Goal: Task Accomplishment & Management: Use online tool/utility

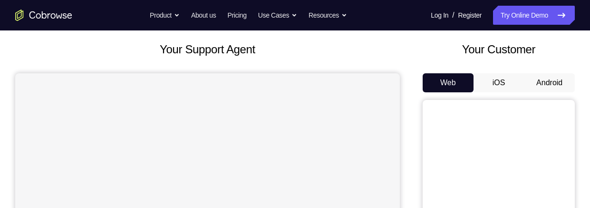
scroll to position [50, 0]
click at [547, 87] on button "Android" at bounding box center [549, 82] width 51 height 19
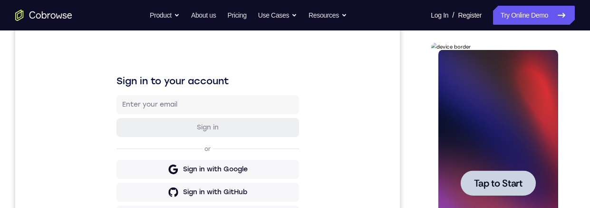
scroll to position [0, 0]
click at [475, 161] on div at bounding box center [498, 183] width 120 height 266
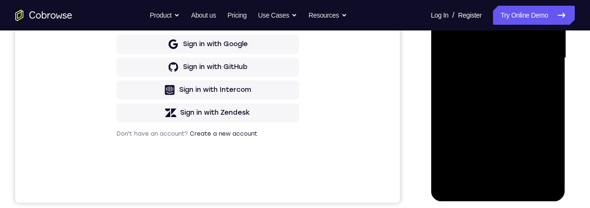
scroll to position [269, 0]
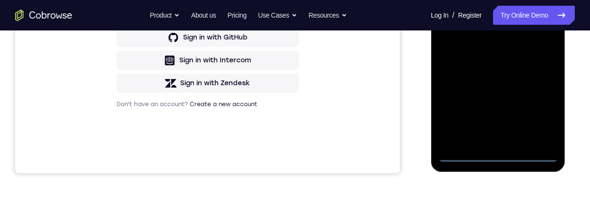
click at [501, 157] on div at bounding box center [498, 28] width 120 height 266
click at [545, 122] on div at bounding box center [498, 28] width 120 height 266
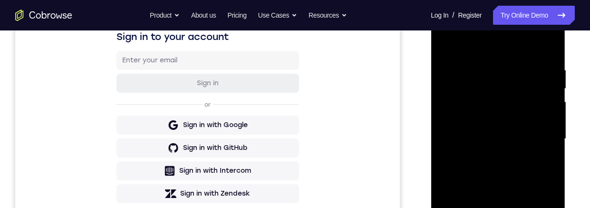
scroll to position [157, 0]
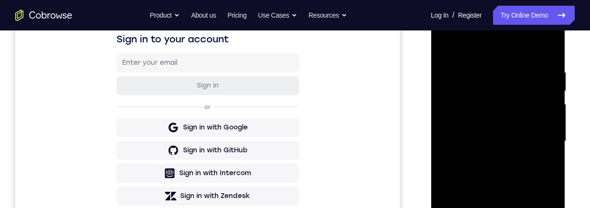
click at [496, 49] on div at bounding box center [498, 141] width 120 height 266
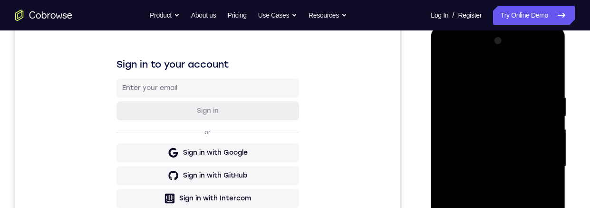
scroll to position [178, 0]
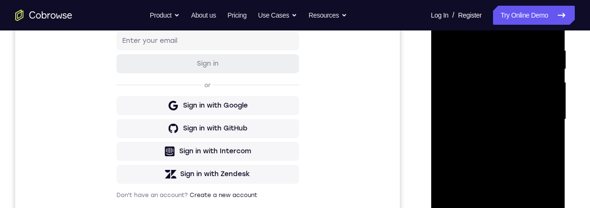
click at [536, 118] on div at bounding box center [498, 119] width 120 height 266
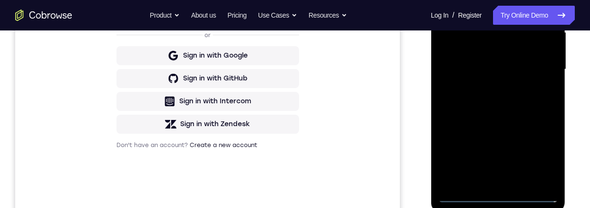
scroll to position [268, 0]
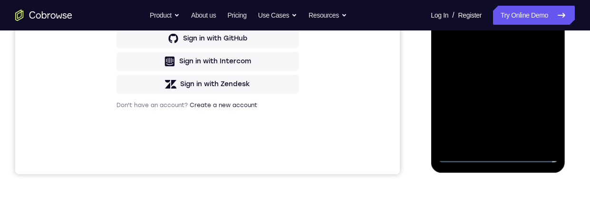
click at [490, 143] on div at bounding box center [498, 29] width 120 height 266
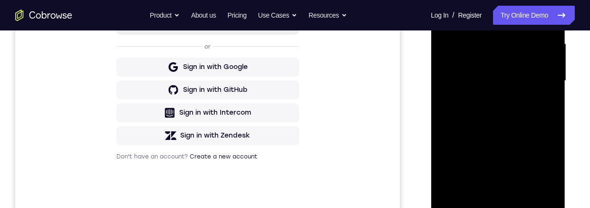
click at [539, 76] on div at bounding box center [498, 81] width 120 height 266
click at [531, 70] on div at bounding box center [498, 81] width 120 height 266
click at [529, 85] on div at bounding box center [498, 81] width 120 height 266
click at [531, 114] on div at bounding box center [498, 81] width 120 height 266
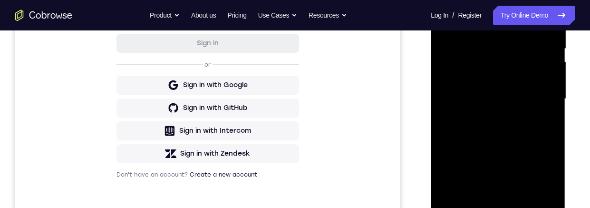
scroll to position [201, 0]
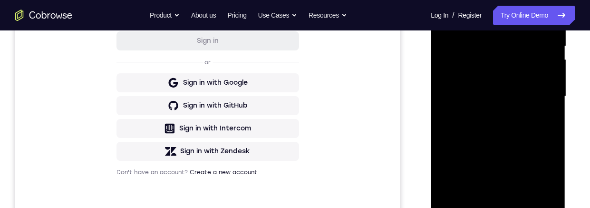
click at [522, 140] on div at bounding box center [498, 96] width 120 height 266
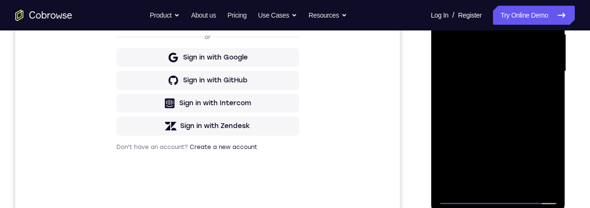
scroll to position [250, 0]
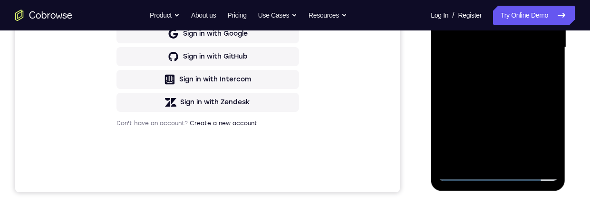
click at [522, 158] on div at bounding box center [498, 47] width 120 height 266
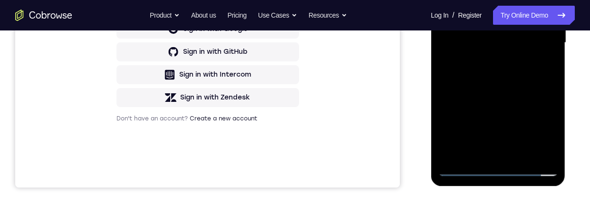
scroll to position [215, 0]
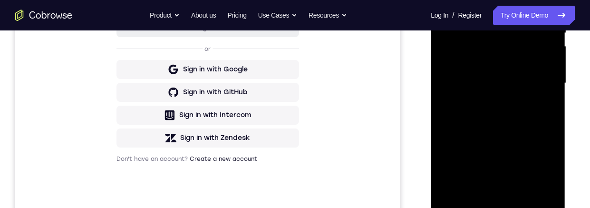
click at [524, 134] on div at bounding box center [498, 83] width 120 height 266
click at [524, 99] on div at bounding box center [498, 83] width 120 height 266
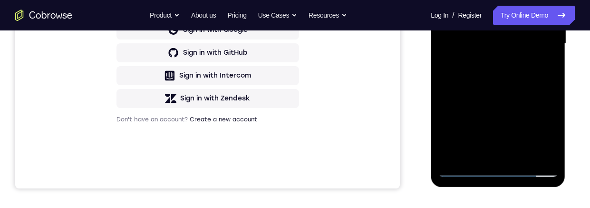
scroll to position [255, 0]
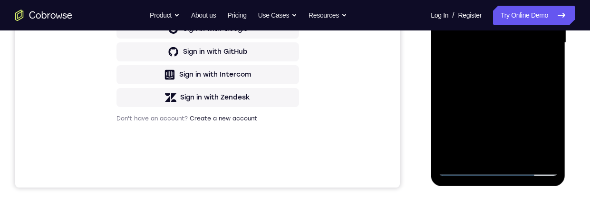
click at [541, 69] on div at bounding box center [498, 43] width 120 height 266
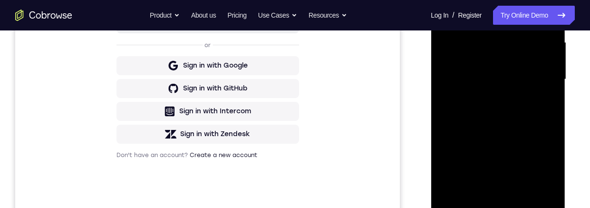
scroll to position [258, 0]
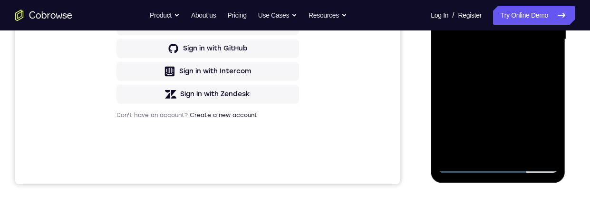
click at [509, 133] on div at bounding box center [498, 39] width 120 height 266
click at [493, 117] on div at bounding box center [498, 39] width 120 height 266
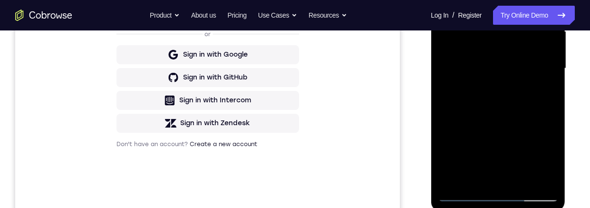
click at [527, 70] on div at bounding box center [498, 68] width 120 height 266
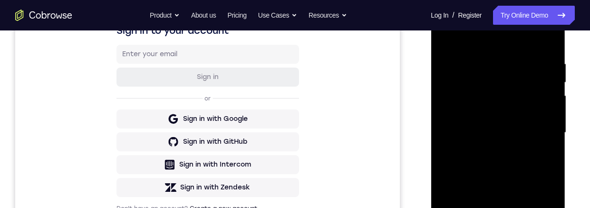
click at [446, 41] on div at bounding box center [498, 133] width 120 height 266
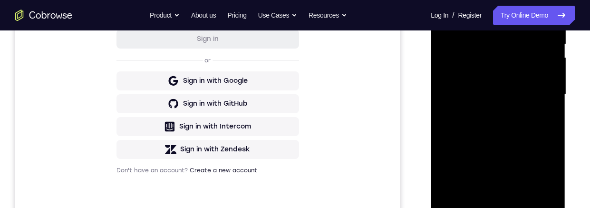
click at [530, 117] on div at bounding box center [498, 94] width 120 height 266
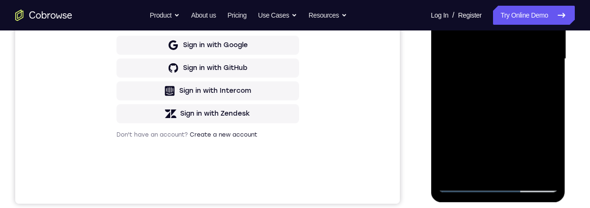
click at [505, 149] on div at bounding box center [498, 59] width 120 height 266
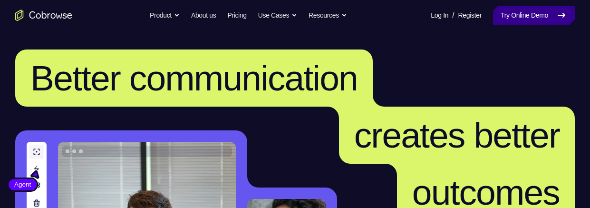
click at [504, 11] on link "Try Online Demo" at bounding box center [534, 15] width 82 height 19
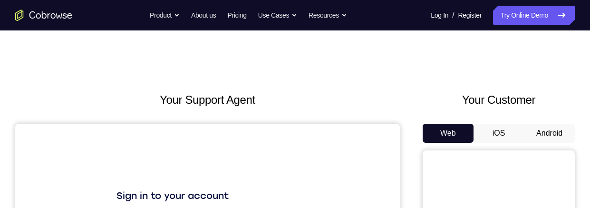
scroll to position [47, 0]
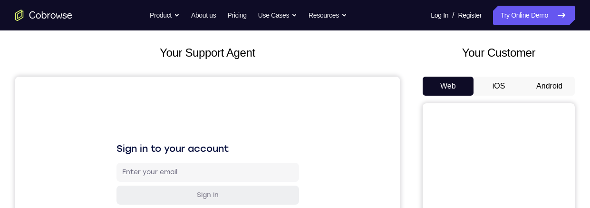
click at [552, 81] on button "Android" at bounding box center [549, 86] width 51 height 19
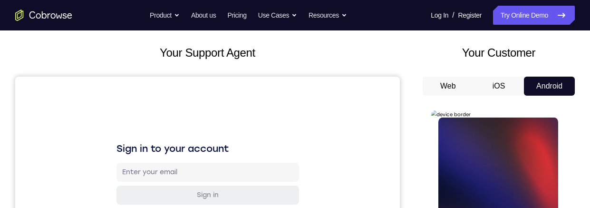
scroll to position [0, 0]
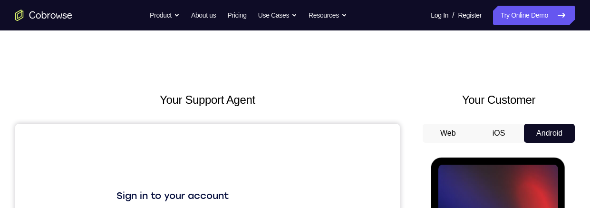
scroll to position [73, 0]
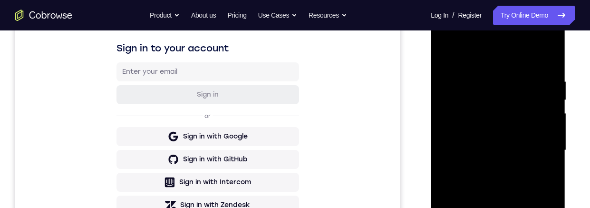
scroll to position [282, 0]
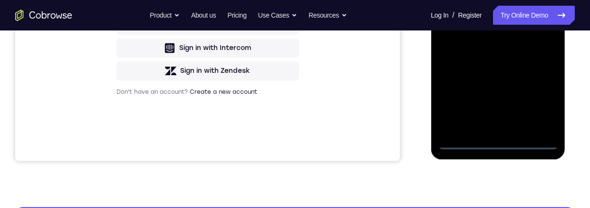
click at [495, 143] on div at bounding box center [498, 16] width 120 height 266
click at [540, 104] on div at bounding box center [498, 16] width 120 height 266
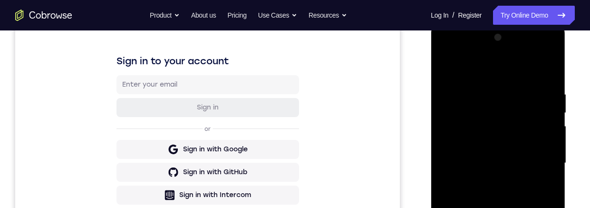
scroll to position [129, 0]
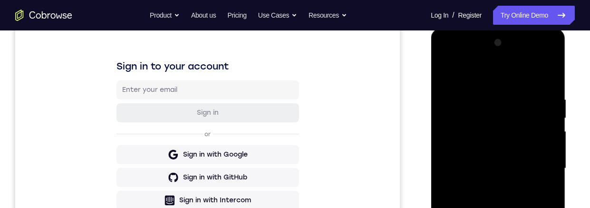
click at [519, 79] on div at bounding box center [498, 168] width 120 height 266
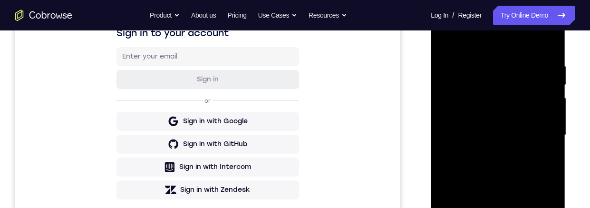
scroll to position [165, 0]
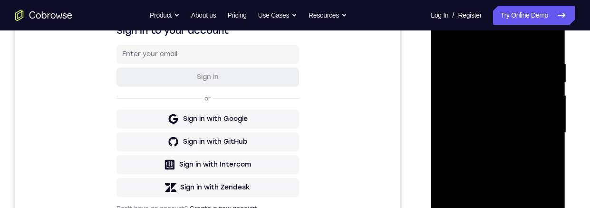
click at [542, 128] on div at bounding box center [498, 133] width 120 height 266
click at [490, 150] on div at bounding box center [498, 133] width 120 height 266
click at [490, 124] on div at bounding box center [498, 133] width 120 height 266
click at [526, 112] on div at bounding box center [498, 133] width 120 height 266
click at [536, 132] on div at bounding box center [498, 133] width 120 height 266
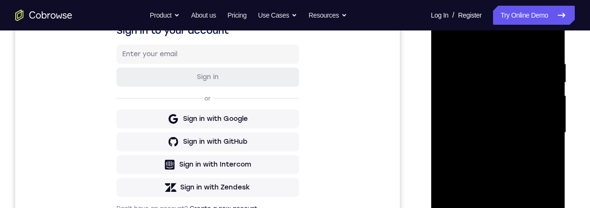
scroll to position [191, 0]
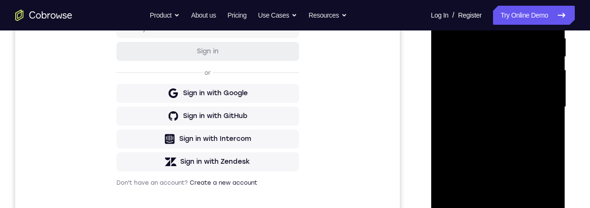
click at [538, 139] on div at bounding box center [498, 107] width 120 height 266
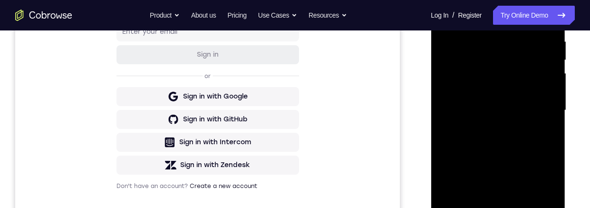
scroll to position [190, 0]
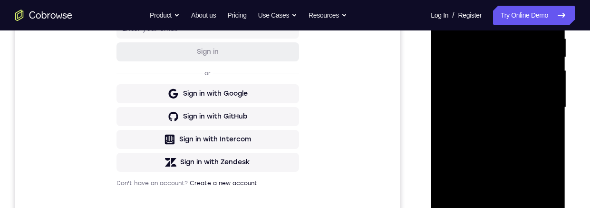
click at [536, 153] on div at bounding box center [498, 107] width 120 height 266
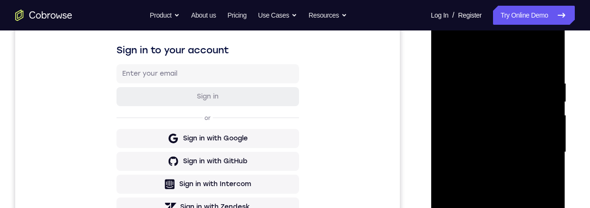
click at [492, 80] on div at bounding box center [498, 152] width 120 height 266
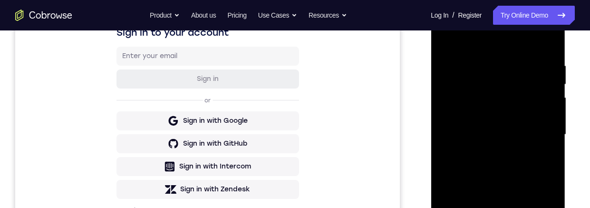
scroll to position [163, 0]
click at [548, 47] on div at bounding box center [498, 135] width 120 height 266
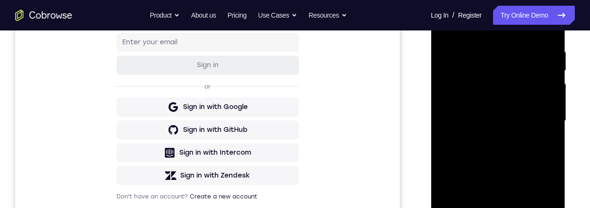
scroll to position [275, 0]
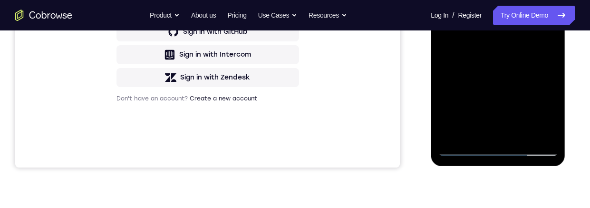
click at [525, 136] on div at bounding box center [498, 23] width 120 height 266
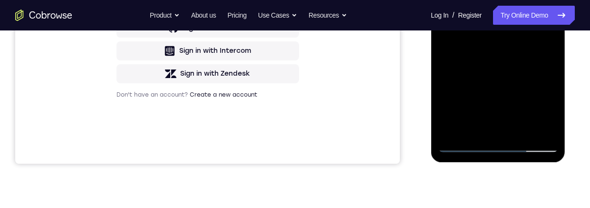
click at [523, 69] on div at bounding box center [498, 19] width 120 height 266
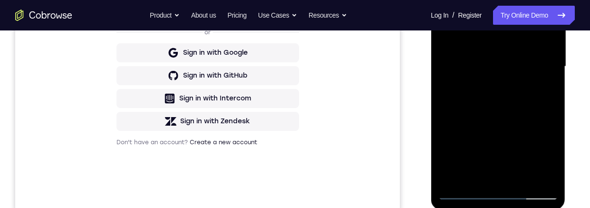
scroll to position [235, 0]
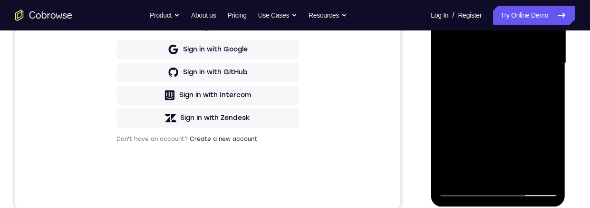
click at [523, 121] on div at bounding box center [498, 63] width 120 height 266
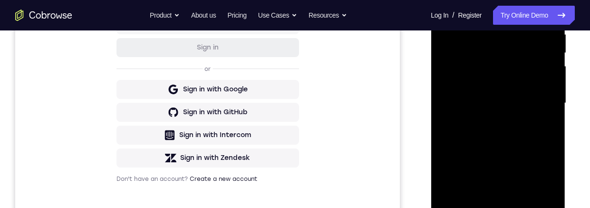
scroll to position [159, 0]
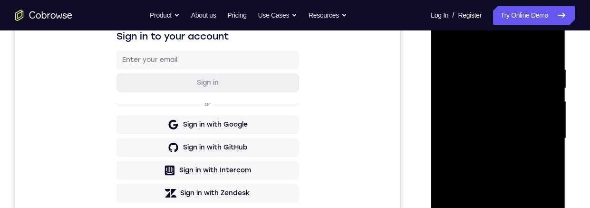
click at [450, 41] on div at bounding box center [498, 138] width 120 height 266
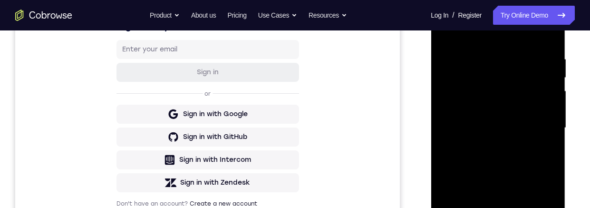
scroll to position [164, 0]
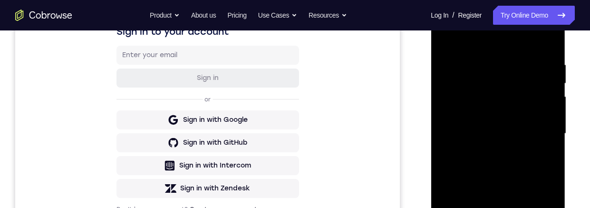
click at [454, 39] on div at bounding box center [498, 133] width 120 height 266
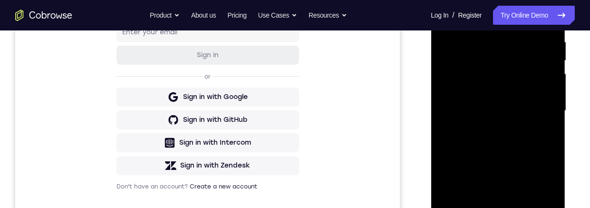
scroll to position [303, 0]
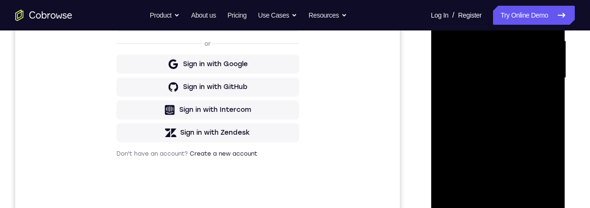
scroll to position [222, 0]
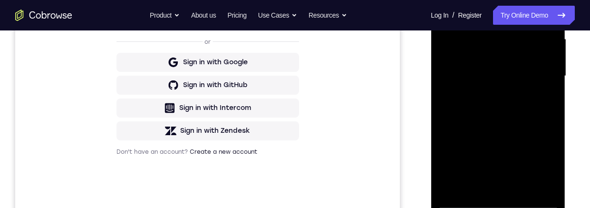
click at [548, 107] on div at bounding box center [498, 76] width 120 height 266
click at [458, 190] on div at bounding box center [498, 76] width 120 height 266
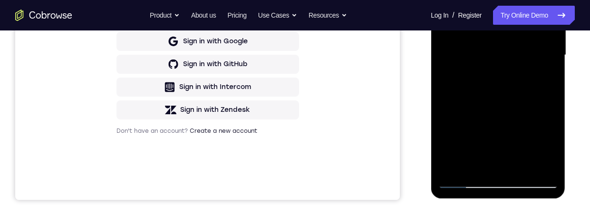
click at [523, 165] on div at bounding box center [498, 55] width 120 height 266
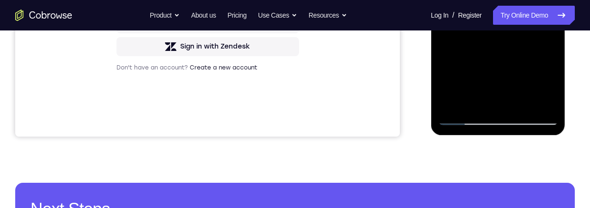
scroll to position [288, 0]
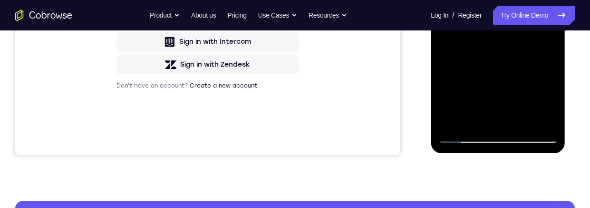
click at [524, 69] on div at bounding box center [498, 10] width 120 height 266
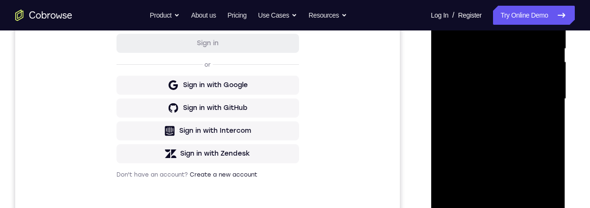
scroll to position [153, 0]
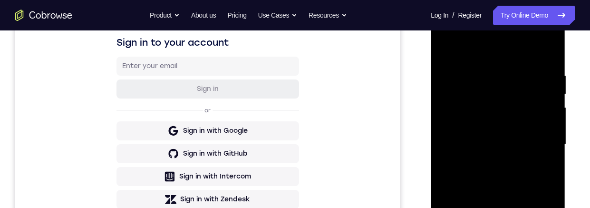
click at [446, 54] on div at bounding box center [498, 144] width 120 height 266
click at [450, 50] on div at bounding box center [498, 144] width 120 height 266
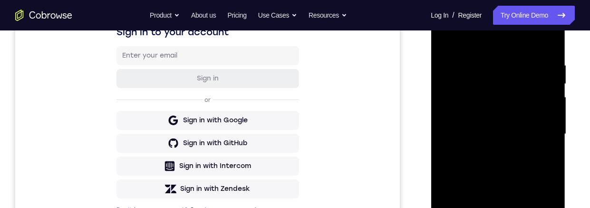
scroll to position [169, 0]
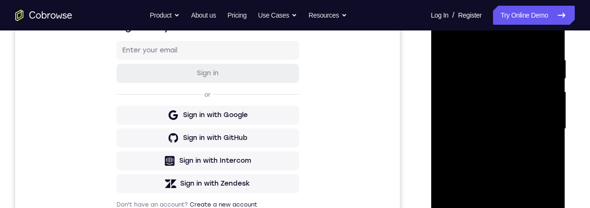
click at [494, 54] on div at bounding box center [498, 129] width 120 height 266
click at [545, 36] on div at bounding box center [498, 128] width 120 height 266
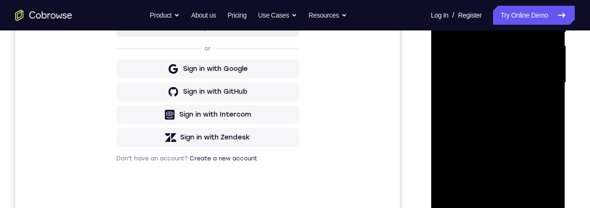
click at [480, 197] on div at bounding box center [498, 83] width 120 height 266
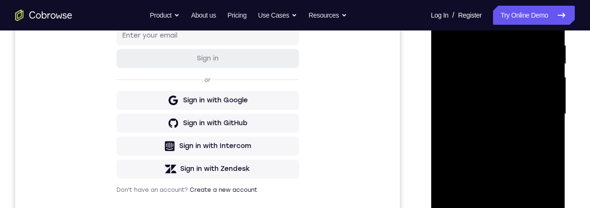
scroll to position [151, 0]
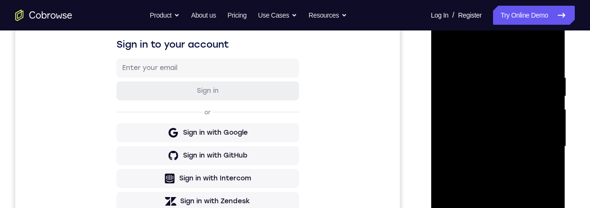
click at [527, 49] on div at bounding box center [498, 146] width 120 height 266
click at [476, 69] on div at bounding box center [498, 146] width 120 height 266
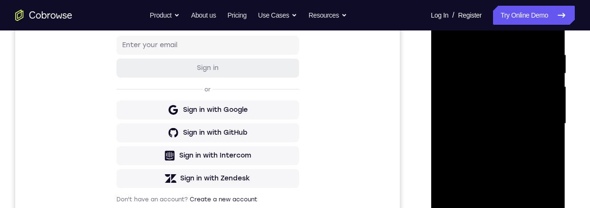
click at [461, 55] on div at bounding box center [498, 123] width 120 height 266
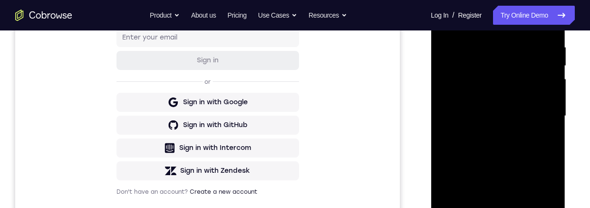
scroll to position [157, 0]
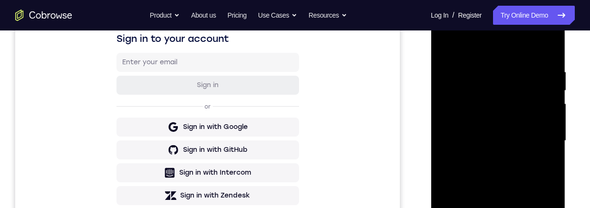
click at [450, 37] on div at bounding box center [498, 141] width 120 height 266
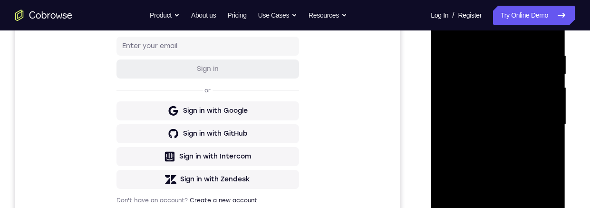
click at [539, 15] on div at bounding box center [498, 124] width 120 height 266
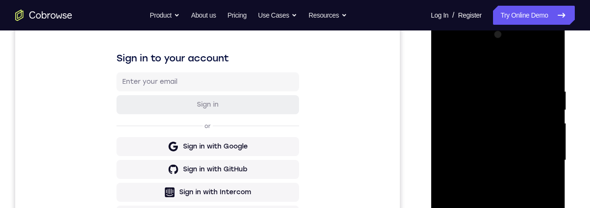
click at [463, 108] on div at bounding box center [498, 160] width 120 height 266
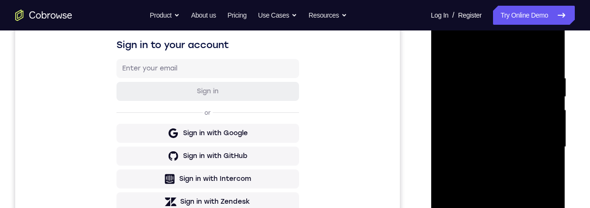
click at [500, 51] on div at bounding box center [498, 147] width 120 height 266
click at [459, 120] on div at bounding box center [498, 147] width 120 height 266
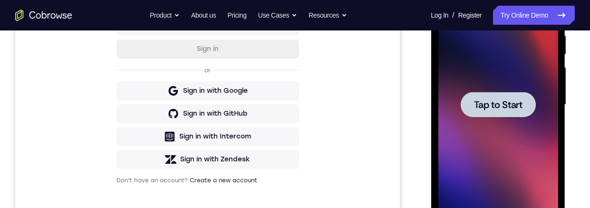
scroll to position [0, 0]
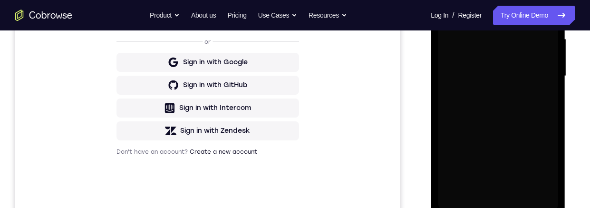
scroll to position [250, 0]
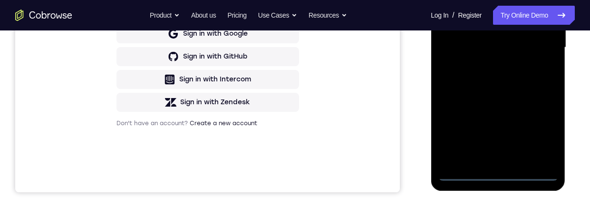
click at [498, 174] on div at bounding box center [498, 47] width 120 height 266
click at [544, 131] on div at bounding box center [498, 47] width 120 height 266
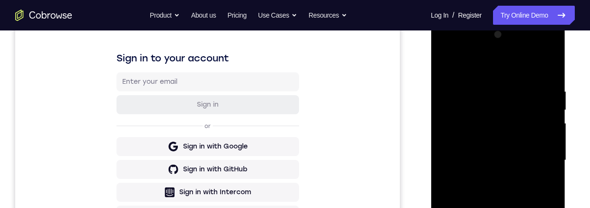
click at [517, 69] on div at bounding box center [498, 160] width 120 height 266
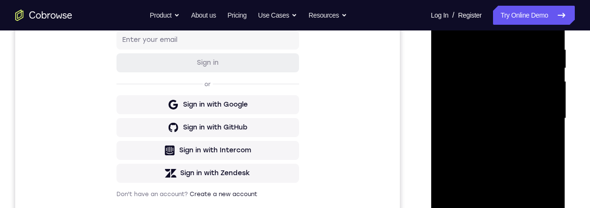
click at [540, 116] on div at bounding box center [498, 118] width 120 height 266
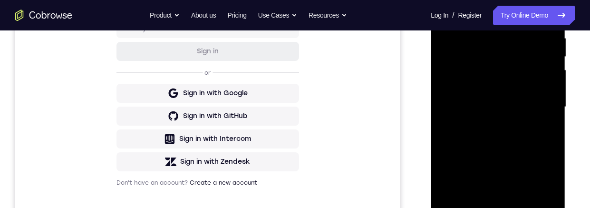
scroll to position [242, 0]
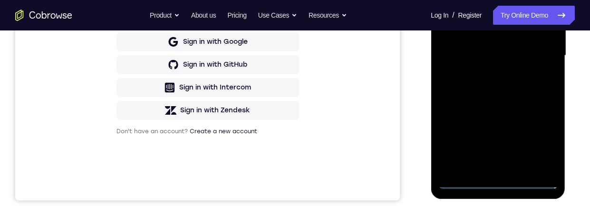
click at [489, 170] on div at bounding box center [498, 55] width 120 height 266
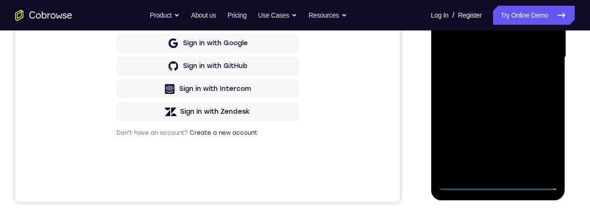
scroll to position [233, 0]
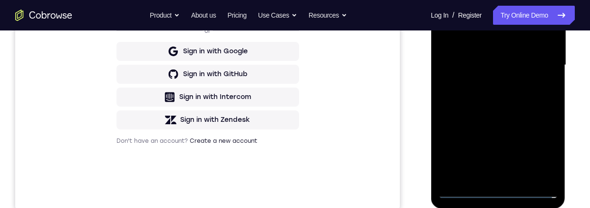
click at [526, 57] on div at bounding box center [498, 65] width 120 height 266
click at [519, 43] on div at bounding box center [498, 65] width 120 height 266
click at [530, 65] on div at bounding box center [498, 65] width 120 height 266
click at [532, 98] on div at bounding box center [498, 65] width 120 height 266
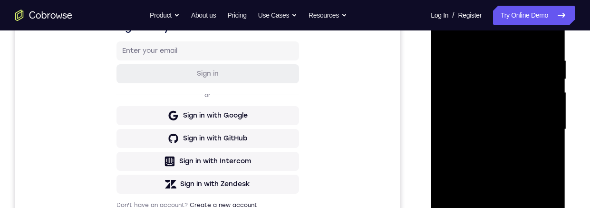
scroll to position [194, 0]
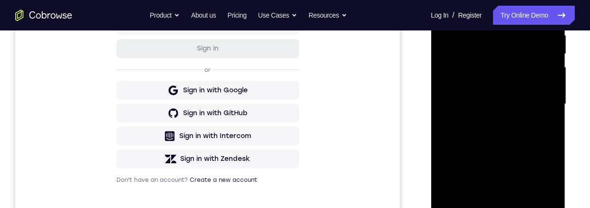
click at [522, 150] on div at bounding box center [498, 104] width 120 height 266
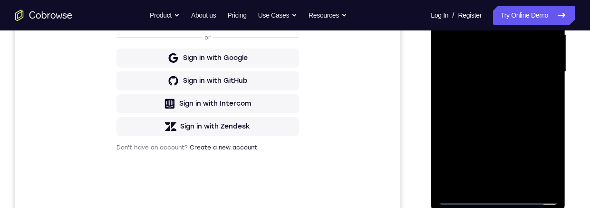
scroll to position [242, 0]
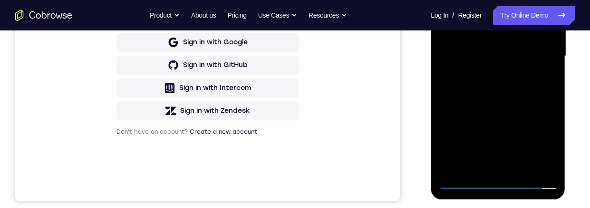
click at [479, 170] on div at bounding box center [498, 56] width 120 height 266
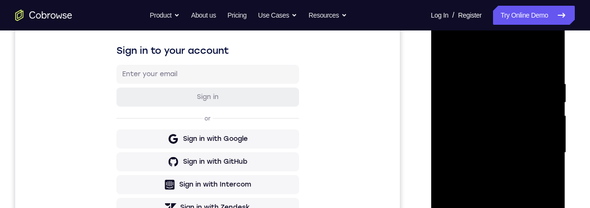
scroll to position [143, 0]
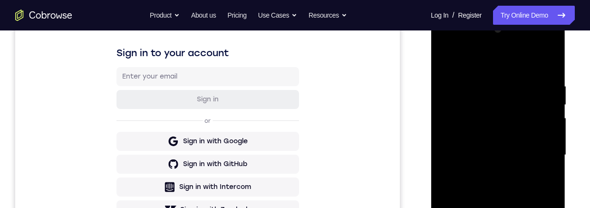
click at [528, 57] on div at bounding box center [498, 155] width 120 height 266
click at [475, 147] on div at bounding box center [498, 155] width 120 height 266
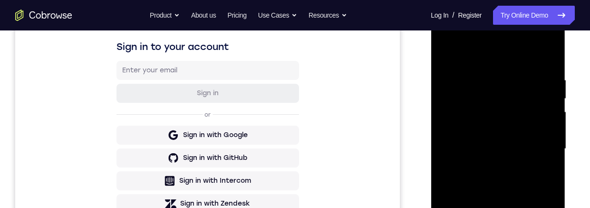
scroll to position [148, 0]
click at [517, 111] on div at bounding box center [498, 149] width 120 height 266
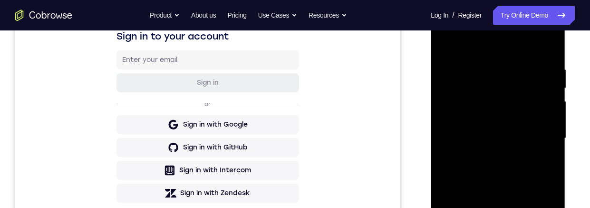
scroll to position [160, 0]
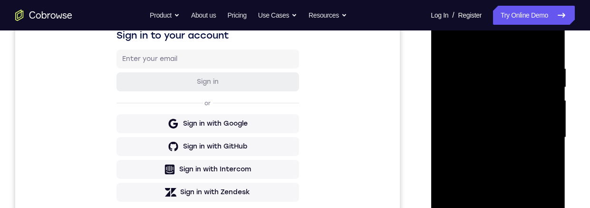
click at [525, 76] on div at bounding box center [498, 137] width 120 height 266
click at [451, 40] on div at bounding box center [498, 137] width 120 height 266
click at [506, 77] on div at bounding box center [498, 137] width 120 height 266
click at [448, 37] on div at bounding box center [498, 137] width 120 height 266
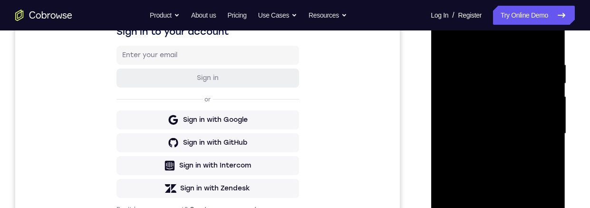
scroll to position [167, 0]
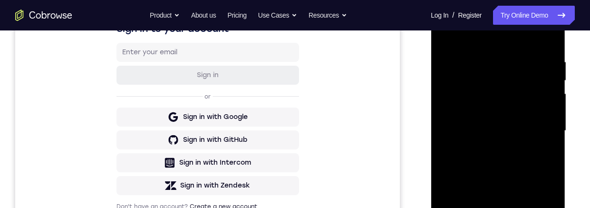
click at [450, 121] on div at bounding box center [498, 131] width 120 height 266
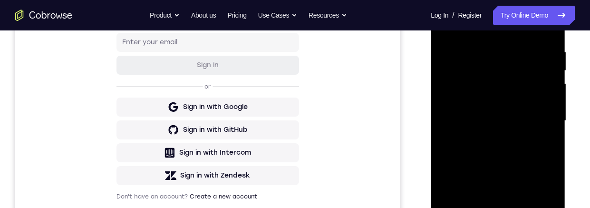
scroll to position [150, 0]
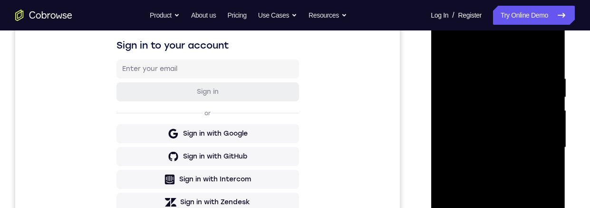
click at [471, 120] on div at bounding box center [498, 147] width 120 height 266
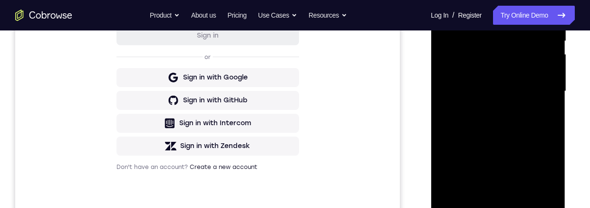
click at [462, 132] on div at bounding box center [498, 91] width 120 height 266
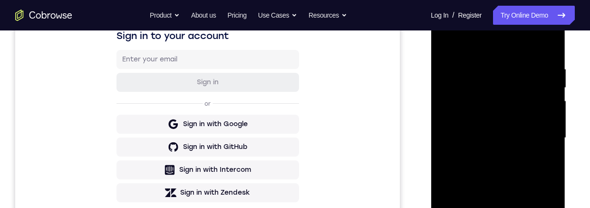
scroll to position [156, 0]
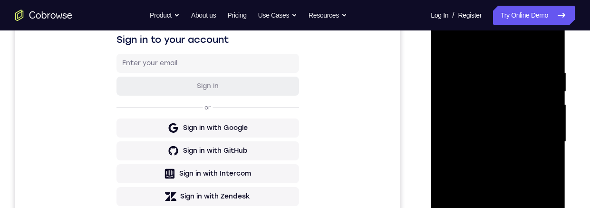
click at [547, 95] on div at bounding box center [498, 142] width 120 height 266
click at [550, 94] on div at bounding box center [498, 142] width 120 height 266
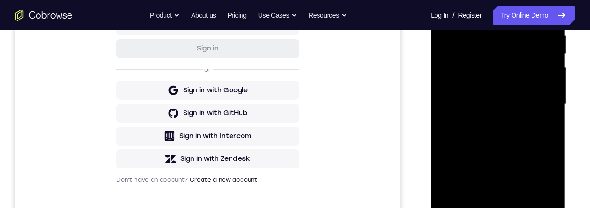
scroll to position [195, 0]
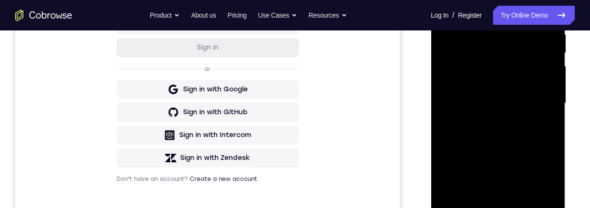
click at [552, 94] on div at bounding box center [498, 103] width 120 height 266
click at [555, 95] on div at bounding box center [498, 103] width 120 height 266
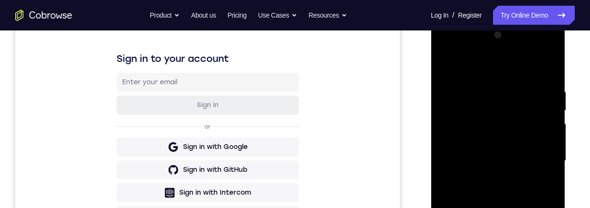
click at [445, 65] on div at bounding box center [498, 161] width 120 height 266
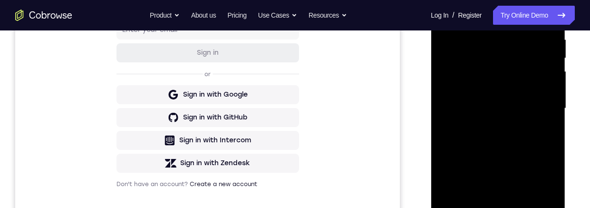
scroll to position [222, 0]
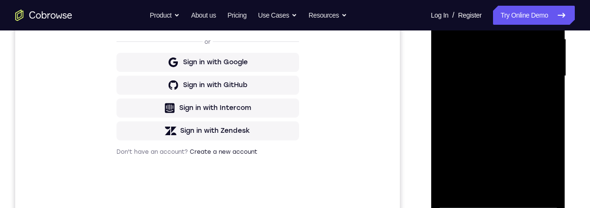
click at [452, 85] on div at bounding box center [498, 76] width 120 height 266
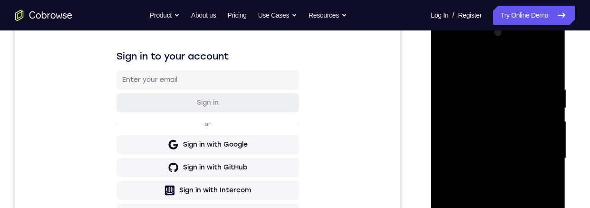
scroll to position [141, 0]
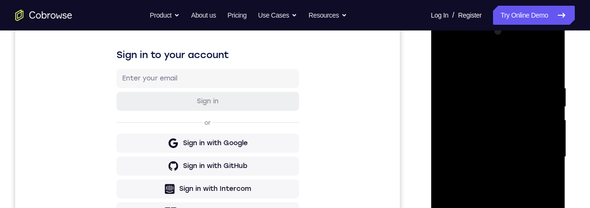
click at [554, 133] on div at bounding box center [498, 157] width 120 height 266
click at [544, 139] on div at bounding box center [498, 157] width 120 height 266
click at [553, 141] on div at bounding box center [498, 157] width 120 height 266
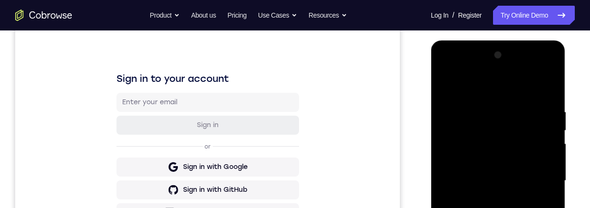
click at [555, 132] on div at bounding box center [498, 181] width 120 height 266
click at [552, 151] on div at bounding box center [498, 181] width 120 height 266
click at [548, 152] on div at bounding box center [498, 181] width 120 height 266
click at [550, 149] on div at bounding box center [498, 181] width 120 height 266
click at [555, 58] on div at bounding box center [498, 181] width 120 height 266
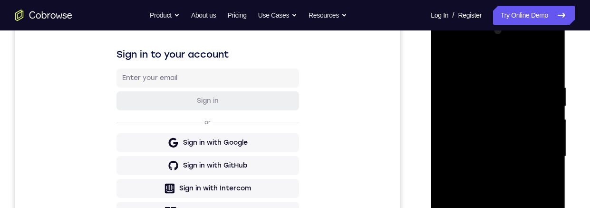
scroll to position [109, 0]
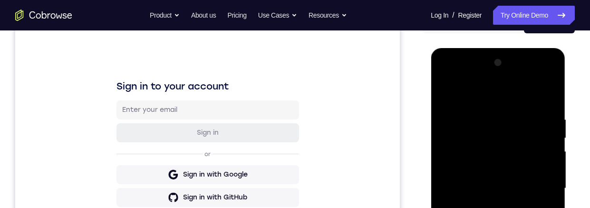
click at [453, 94] on div at bounding box center [498, 188] width 120 height 266
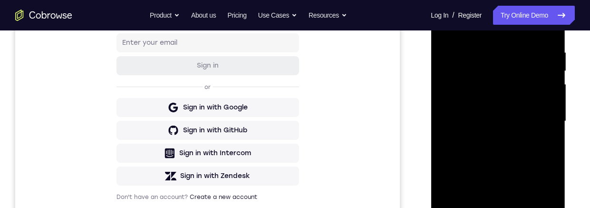
scroll to position [177, 0]
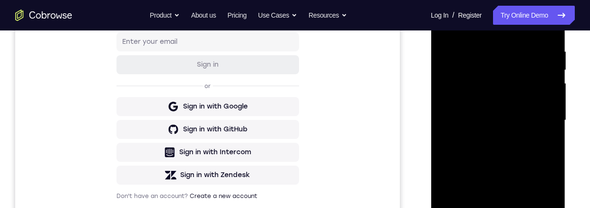
click at [521, 150] on div at bounding box center [498, 120] width 120 height 266
click at [521, 171] on div at bounding box center [498, 120] width 120 height 266
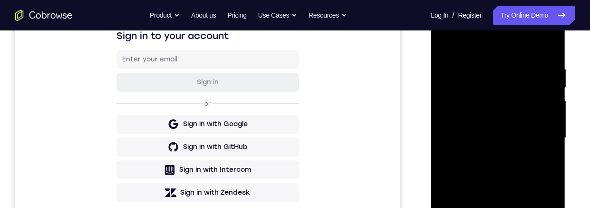
click at [453, 45] on div at bounding box center [498, 138] width 120 height 266
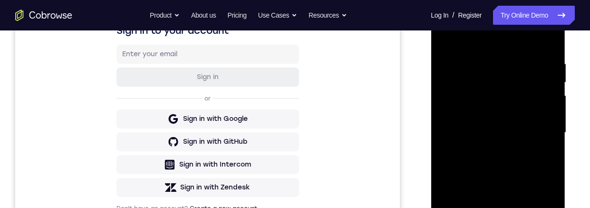
scroll to position [163, 0]
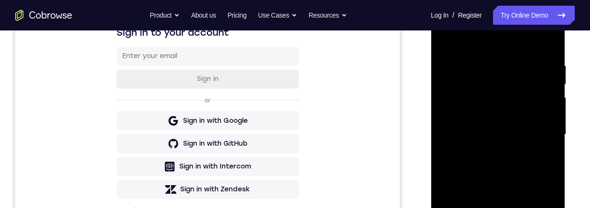
click at [477, 70] on div at bounding box center [498, 134] width 120 height 266
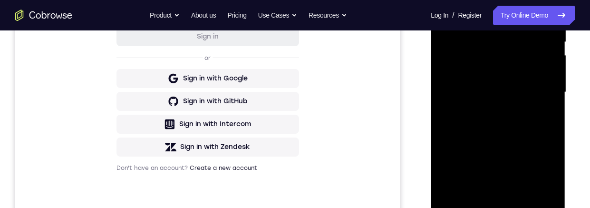
scroll to position [243, 0]
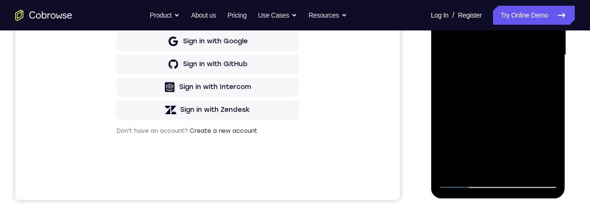
click at [536, 165] on div at bounding box center [498, 55] width 120 height 266
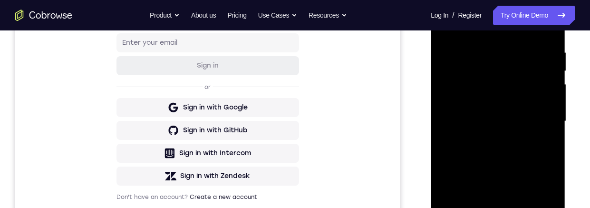
scroll to position [135, 0]
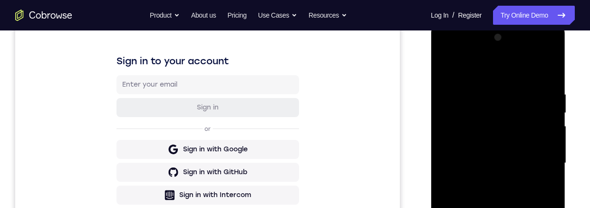
click at [544, 74] on div at bounding box center [498, 163] width 120 height 266
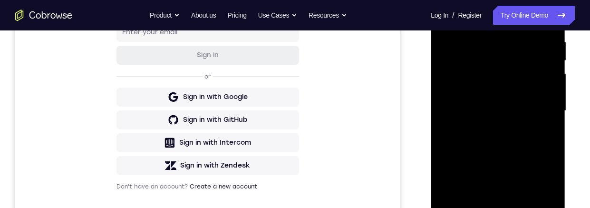
scroll to position [217, 0]
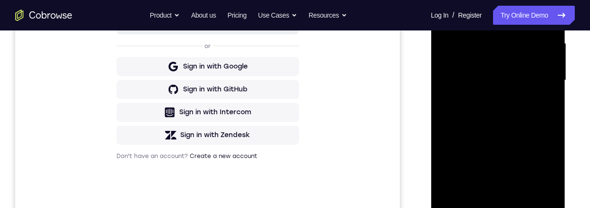
click at [523, 104] on div at bounding box center [498, 80] width 120 height 266
click at [520, 105] on div at bounding box center [498, 80] width 120 height 266
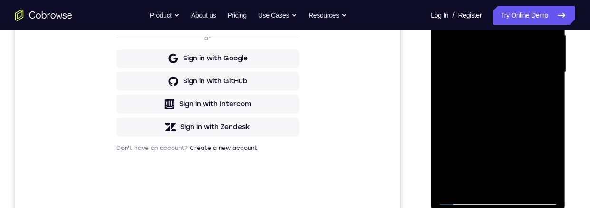
click at [550, 97] on div at bounding box center [498, 72] width 120 height 266
click at [523, 134] on div at bounding box center [498, 72] width 120 height 266
click at [522, 134] on div at bounding box center [498, 72] width 120 height 266
click at [552, 95] on div at bounding box center [498, 72] width 120 height 266
click at [548, 98] on div at bounding box center [498, 72] width 120 height 266
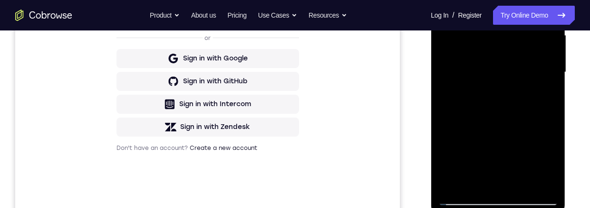
click at [550, 86] on div at bounding box center [498, 72] width 120 height 266
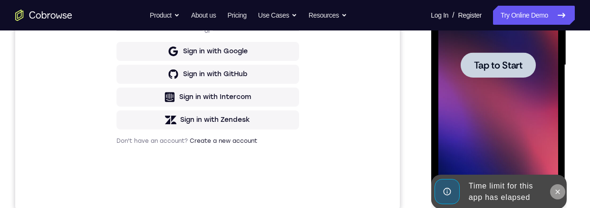
click at [559, 188] on icon at bounding box center [558, 192] width 8 height 8
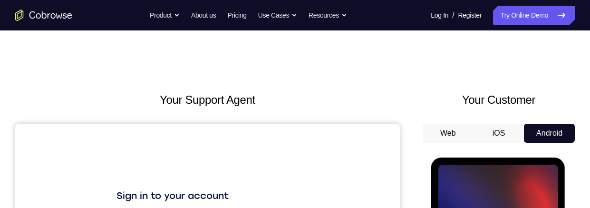
scroll to position [60, 0]
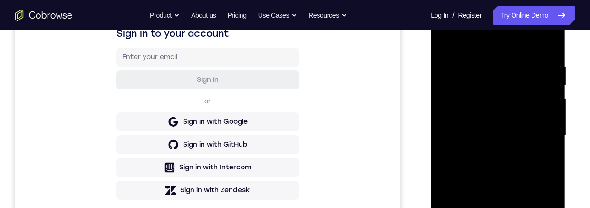
scroll to position [229, 0]
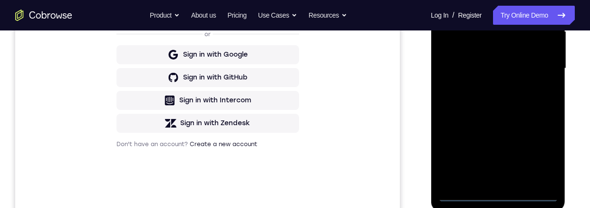
click at [501, 198] on div at bounding box center [498, 68] width 120 height 266
click at [540, 157] on div at bounding box center [498, 68] width 120 height 266
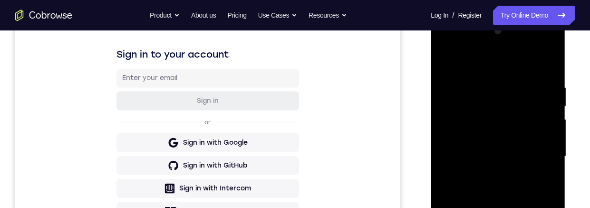
scroll to position [137, 0]
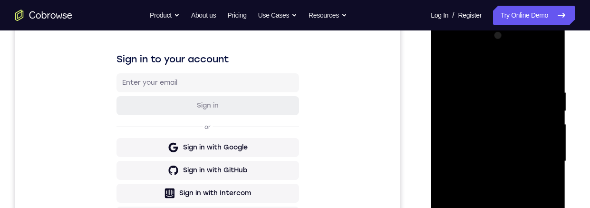
click at [525, 65] on div at bounding box center [498, 161] width 120 height 266
click at [539, 159] on div at bounding box center [498, 161] width 120 height 266
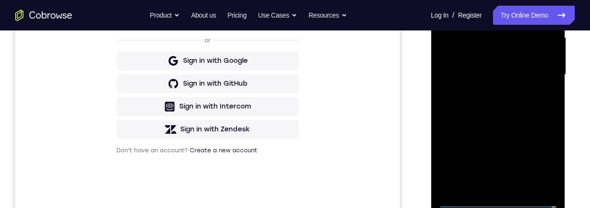
scroll to position [238, 0]
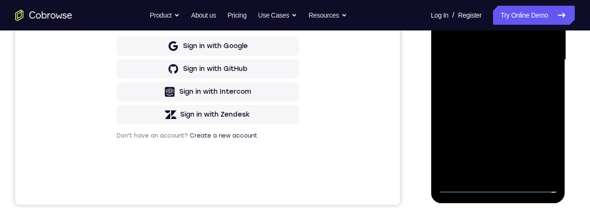
click at [488, 78] on div at bounding box center [498, 60] width 120 height 266
click at [528, 51] on div at bounding box center [498, 60] width 120 height 266
click at [526, 39] on div at bounding box center [498, 60] width 120 height 266
click at [532, 64] on div at bounding box center [498, 60] width 120 height 266
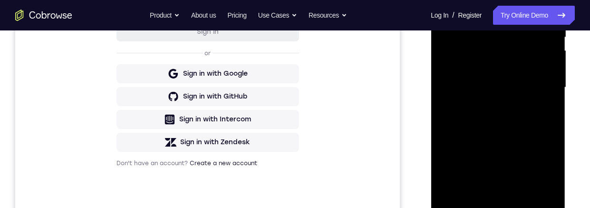
click at [532, 120] on div at bounding box center [498, 87] width 120 height 266
click at [531, 134] on div at bounding box center [498, 88] width 120 height 266
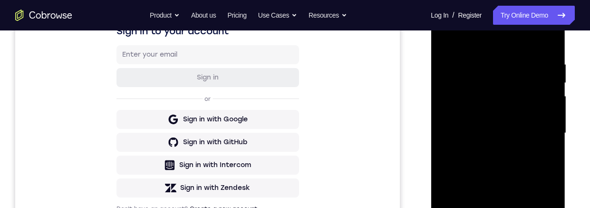
click at [487, 56] on div at bounding box center [498, 133] width 120 height 266
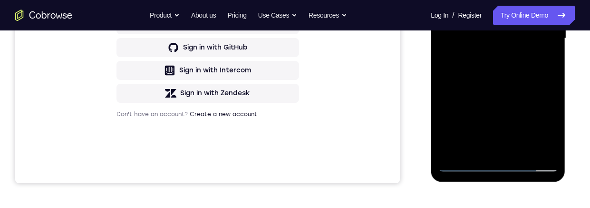
scroll to position [277, 0]
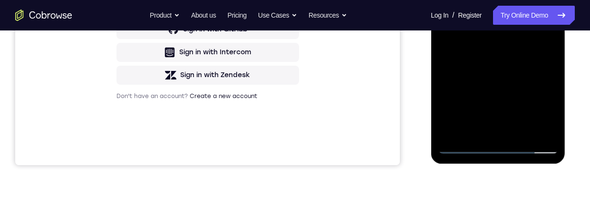
click at [536, 131] on div at bounding box center [498, 20] width 120 height 266
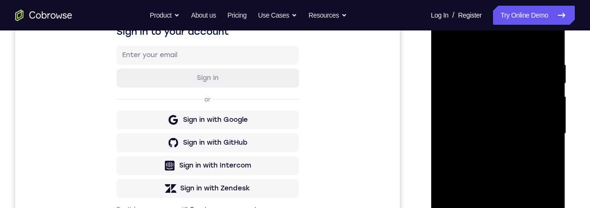
scroll to position [155, 0]
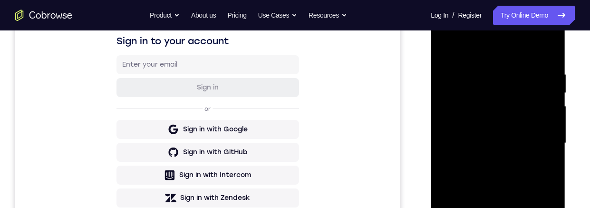
click at [552, 50] on div at bounding box center [498, 143] width 120 height 266
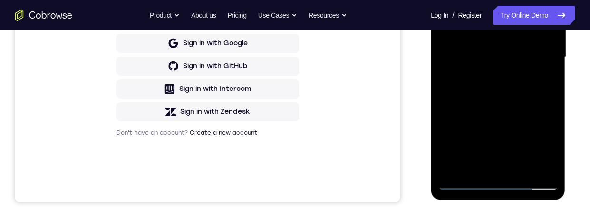
scroll to position [282, 0]
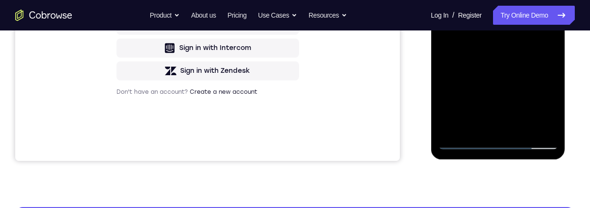
click at [520, 126] on div at bounding box center [498, 16] width 120 height 266
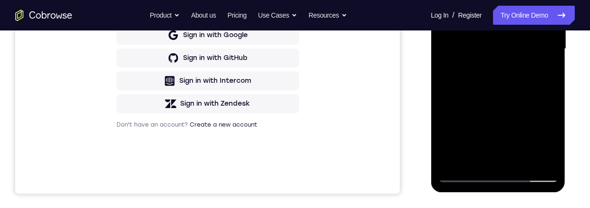
click at [528, 100] on div at bounding box center [498, 49] width 120 height 266
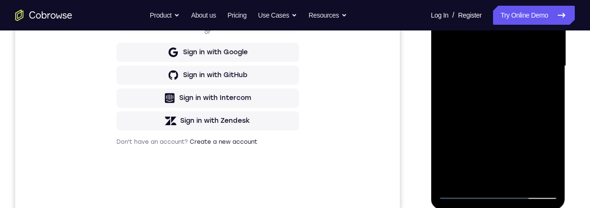
scroll to position [239, 0]
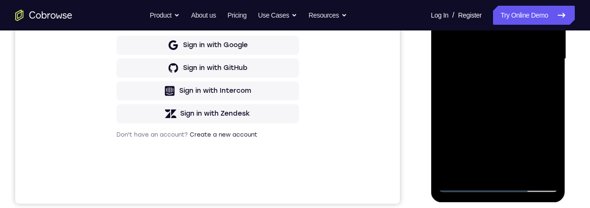
click at [534, 120] on div at bounding box center [498, 59] width 120 height 266
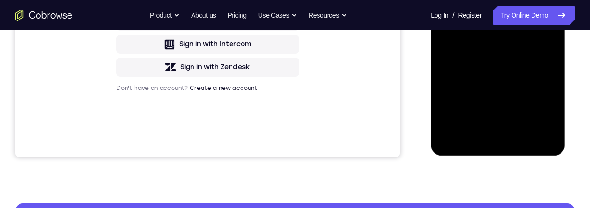
scroll to position [261, 0]
